Goal: Check status: Check status

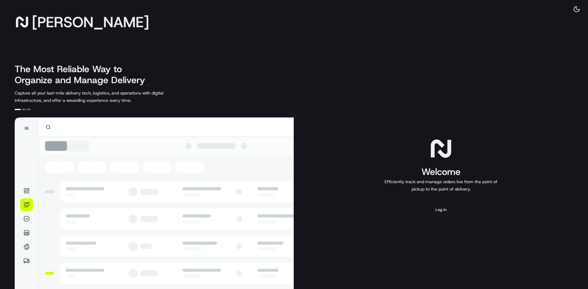
click at [424, 206] on button "Log in" at bounding box center [440, 210] width 49 height 15
